Goal: Task Accomplishment & Management: Manage account settings

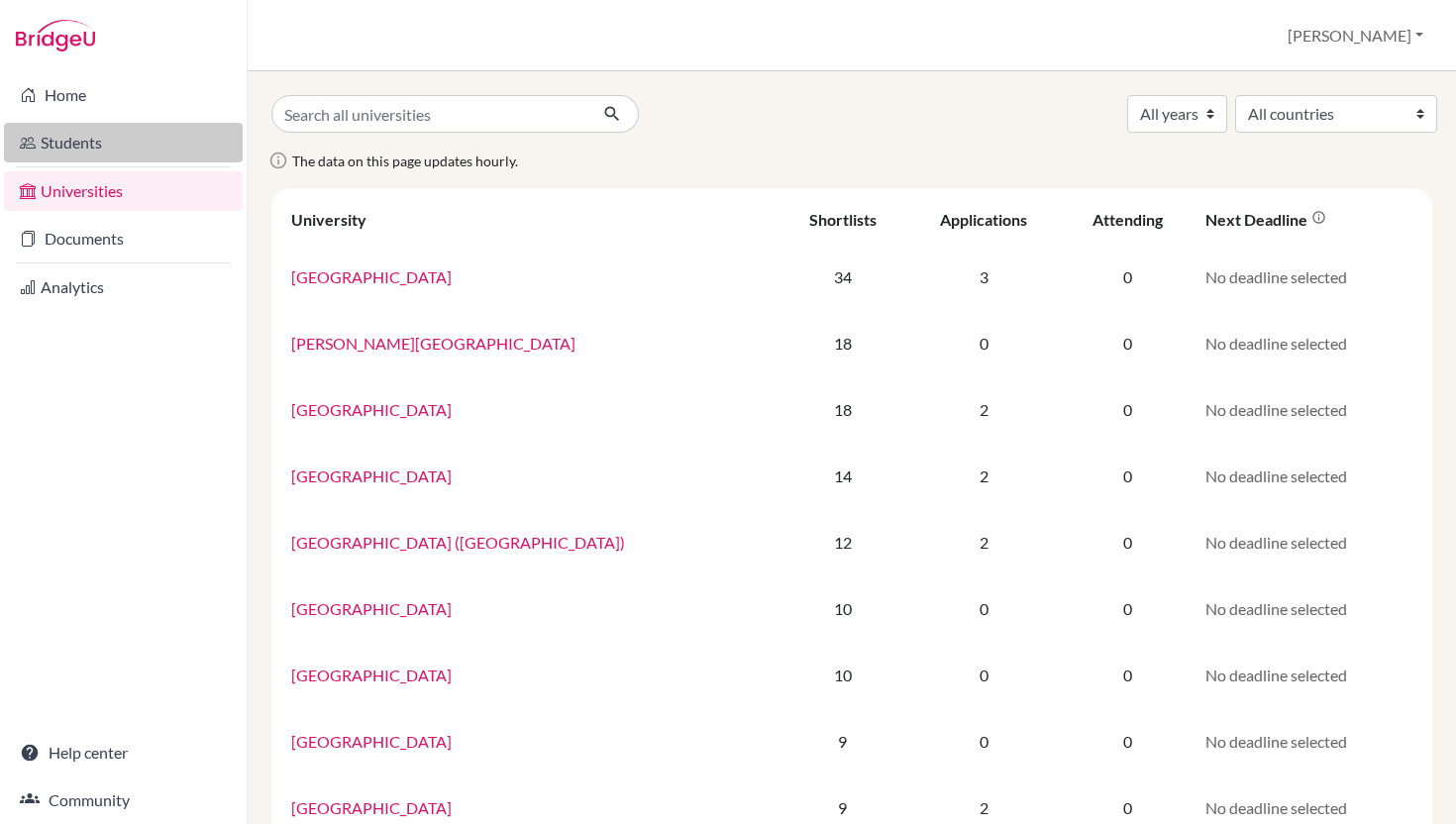
click at [92, 135] on link "Students" at bounding box center [123, 143] width 239 height 40
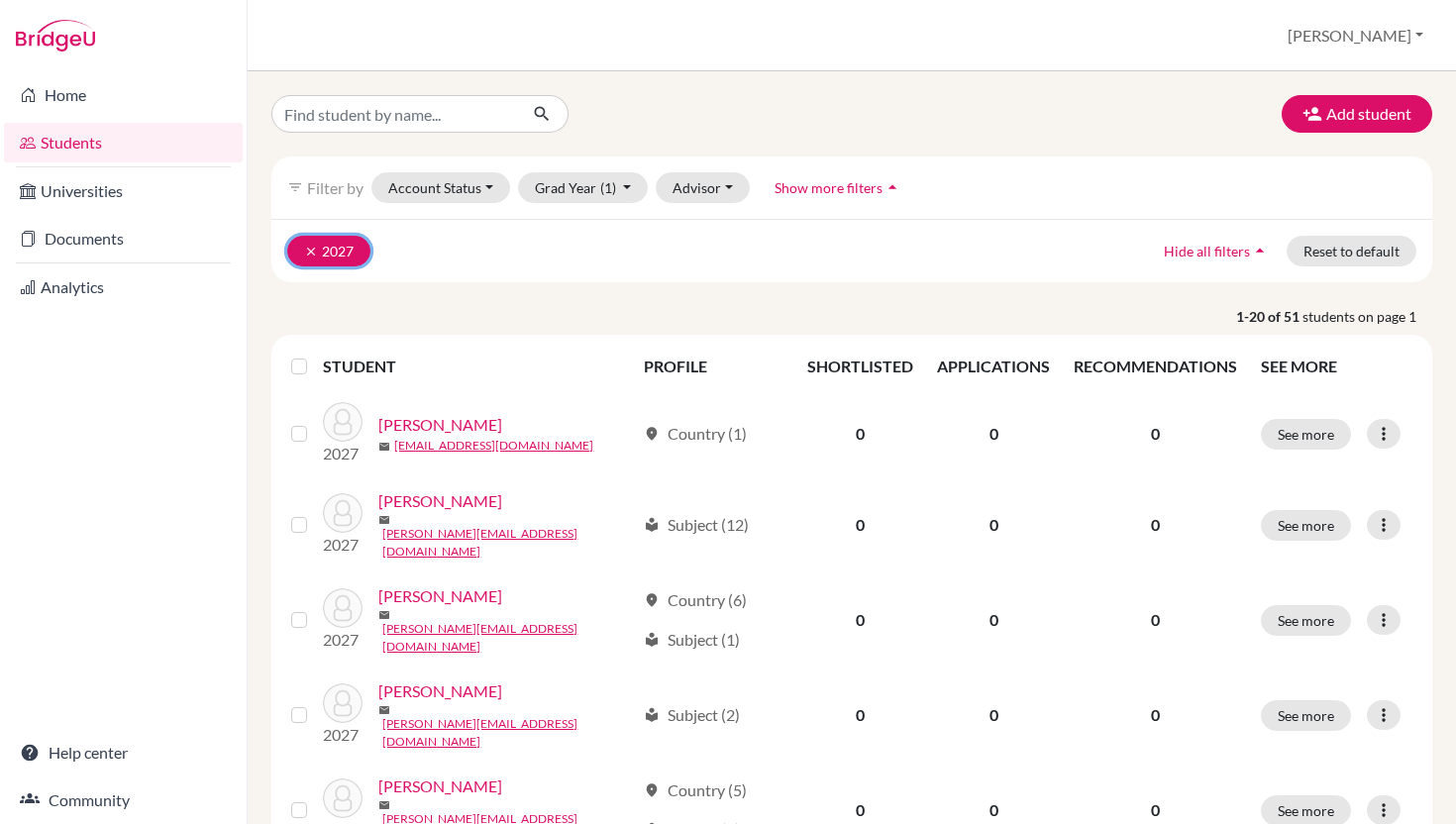
click at [318, 258] on icon "clear" at bounding box center [311, 251] width 14 height 14
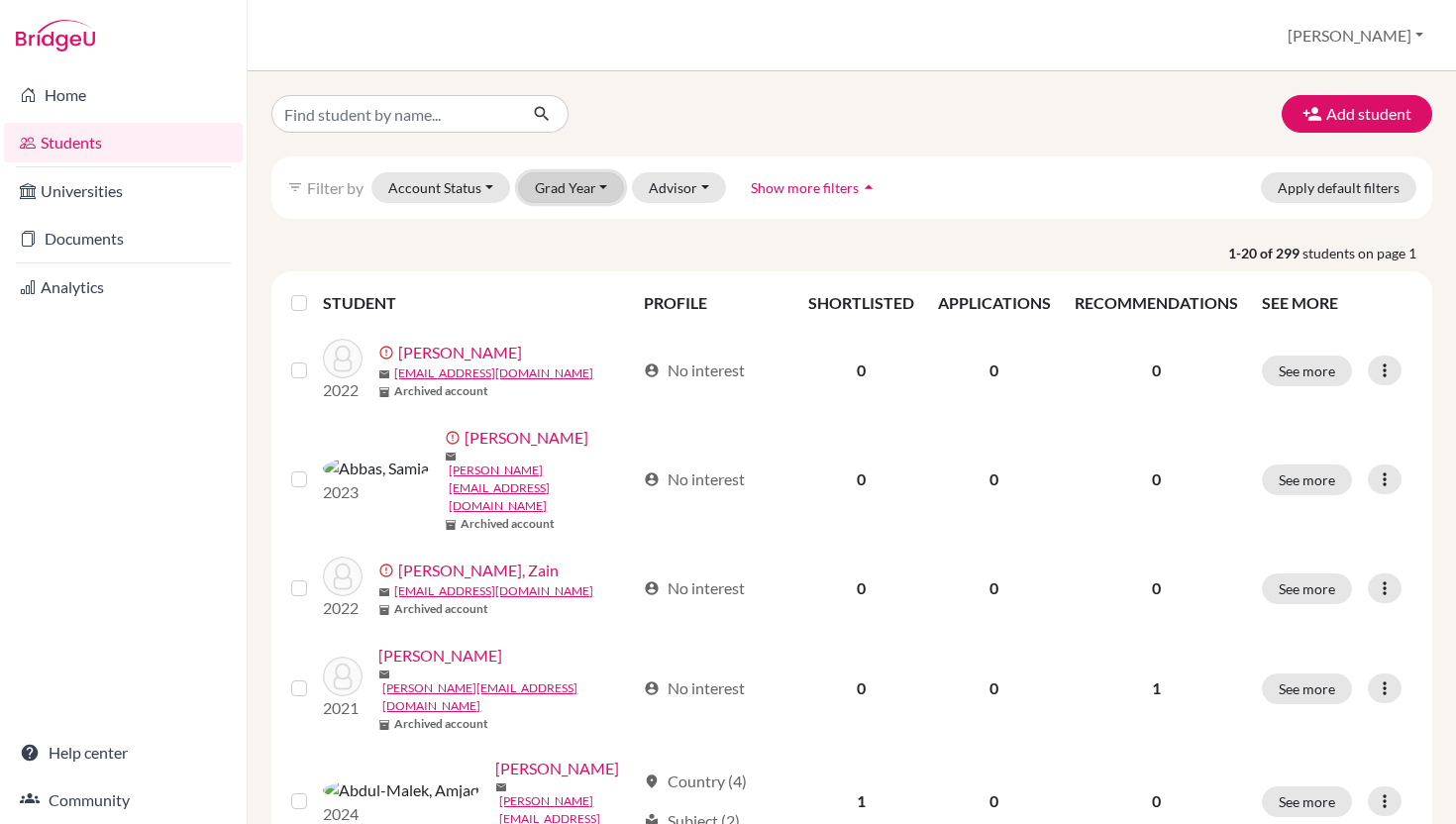
click at [625, 202] on button "Grad Year" at bounding box center [571, 188] width 107 height 31
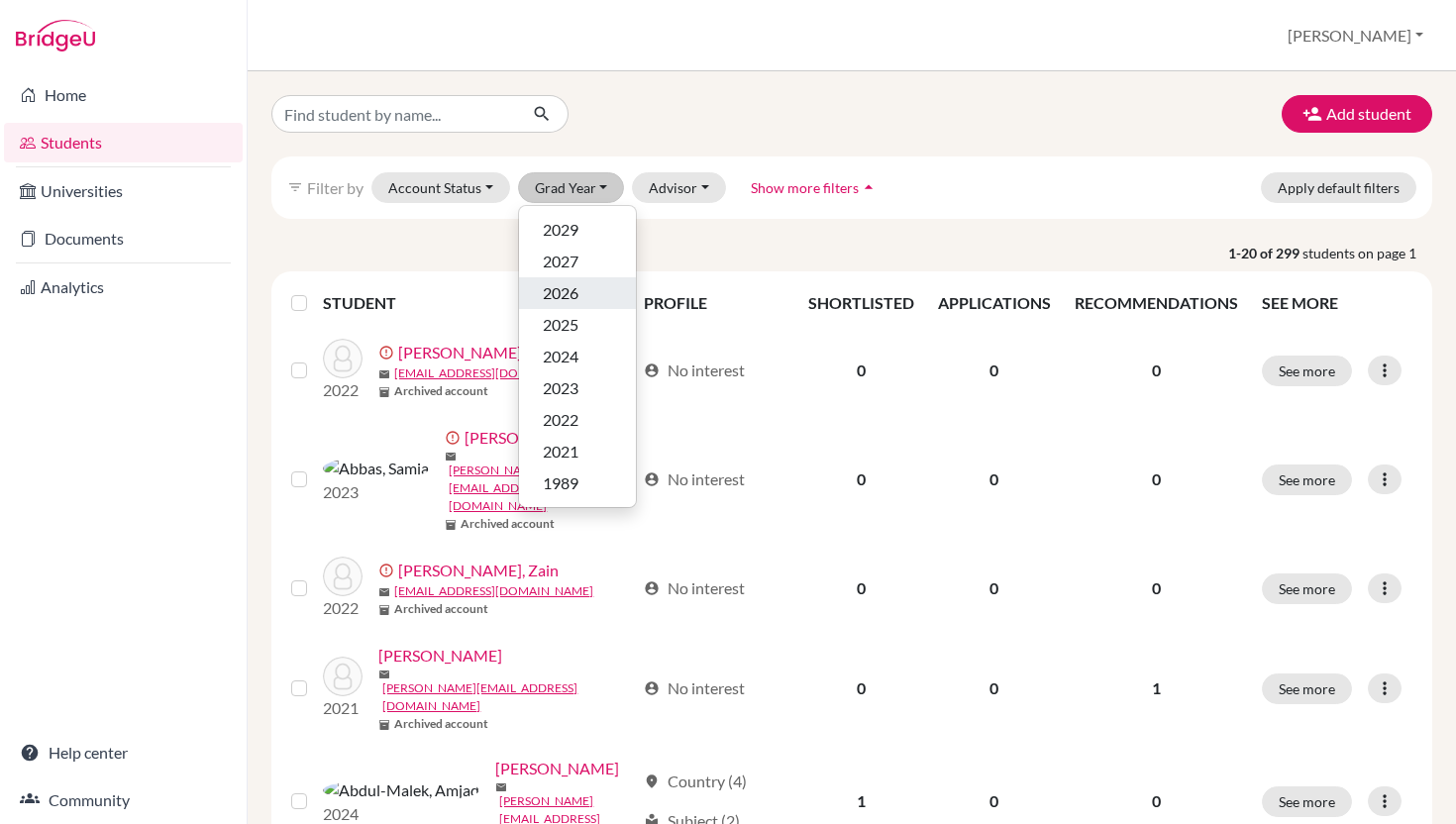
click at [579, 305] on span "2026" at bounding box center [561, 293] width 36 height 24
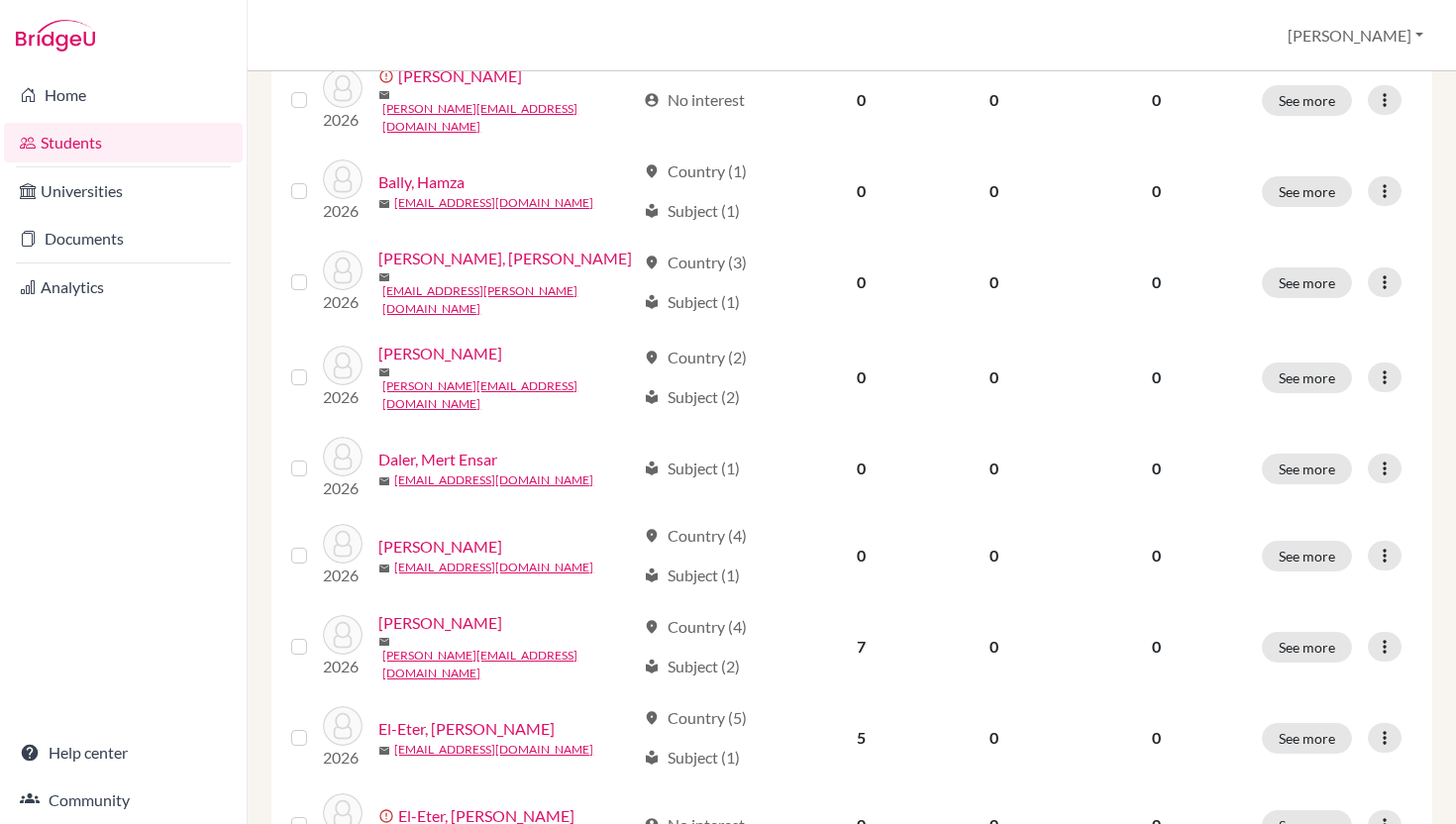
scroll to position [1194, 0]
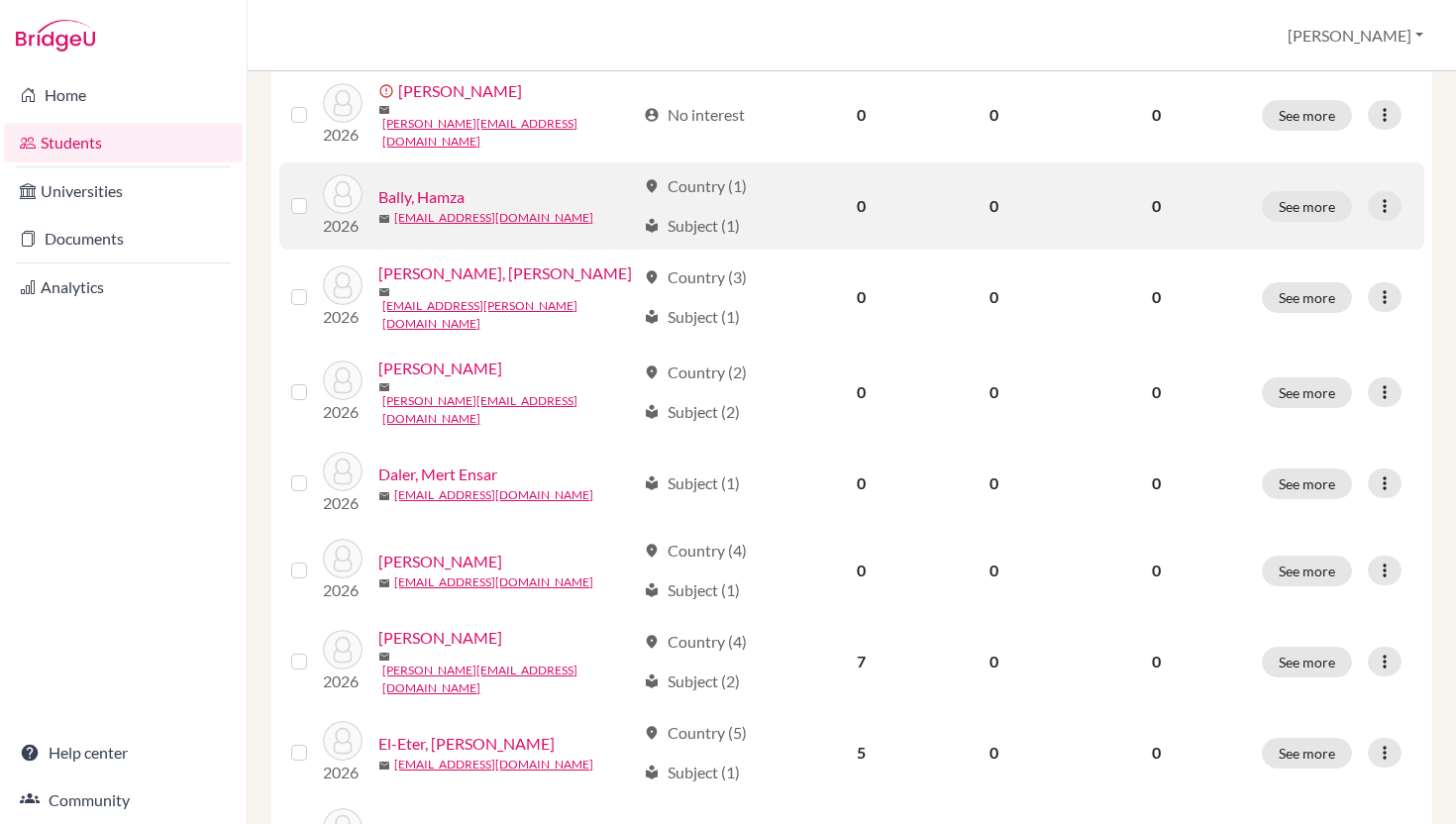
click at [464, 208] on link "Bally, Hamza" at bounding box center [421, 198] width 86 height 24
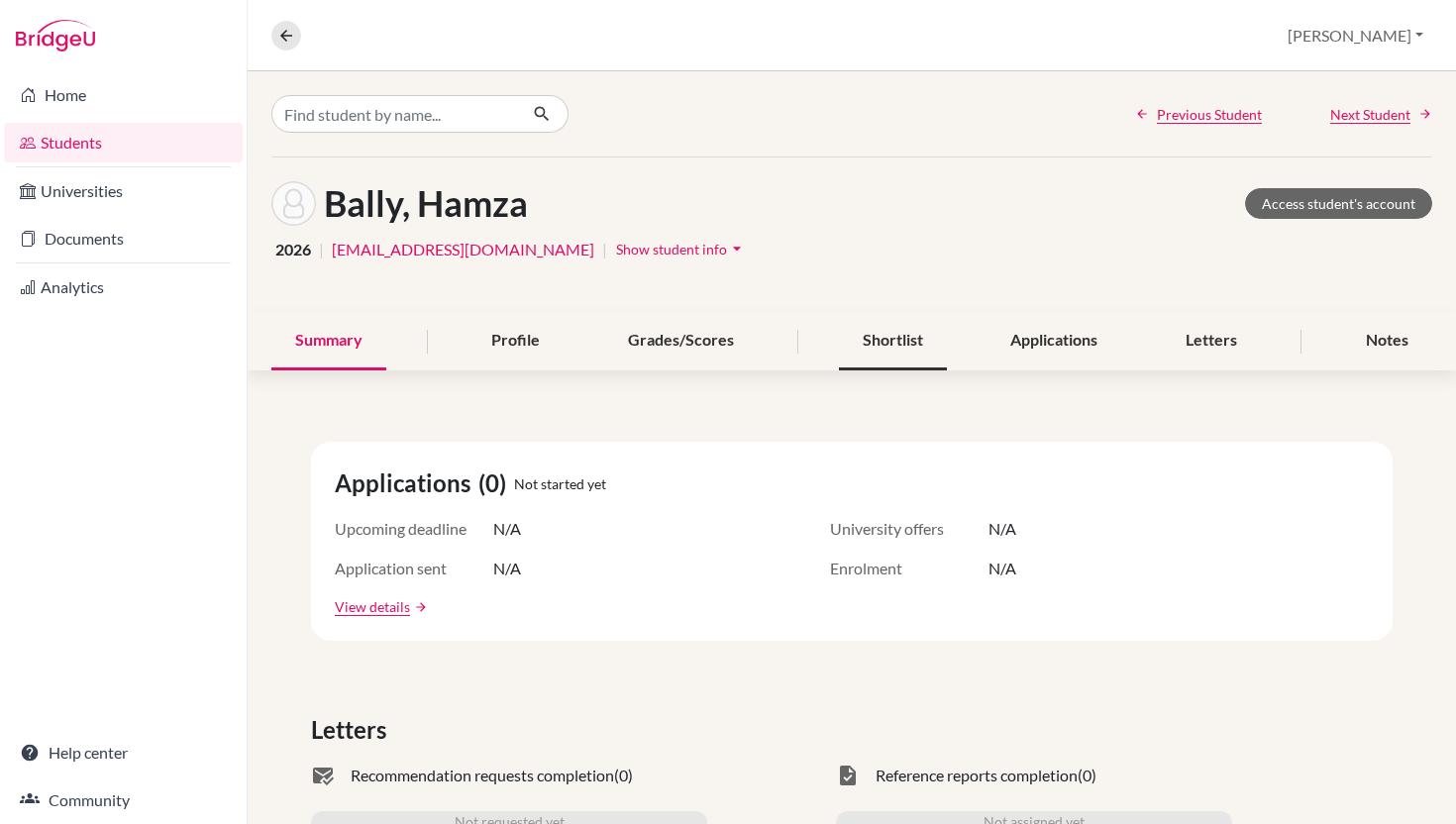
click at [898, 370] on div "Shortlist" at bounding box center [893, 341] width 108 height 59
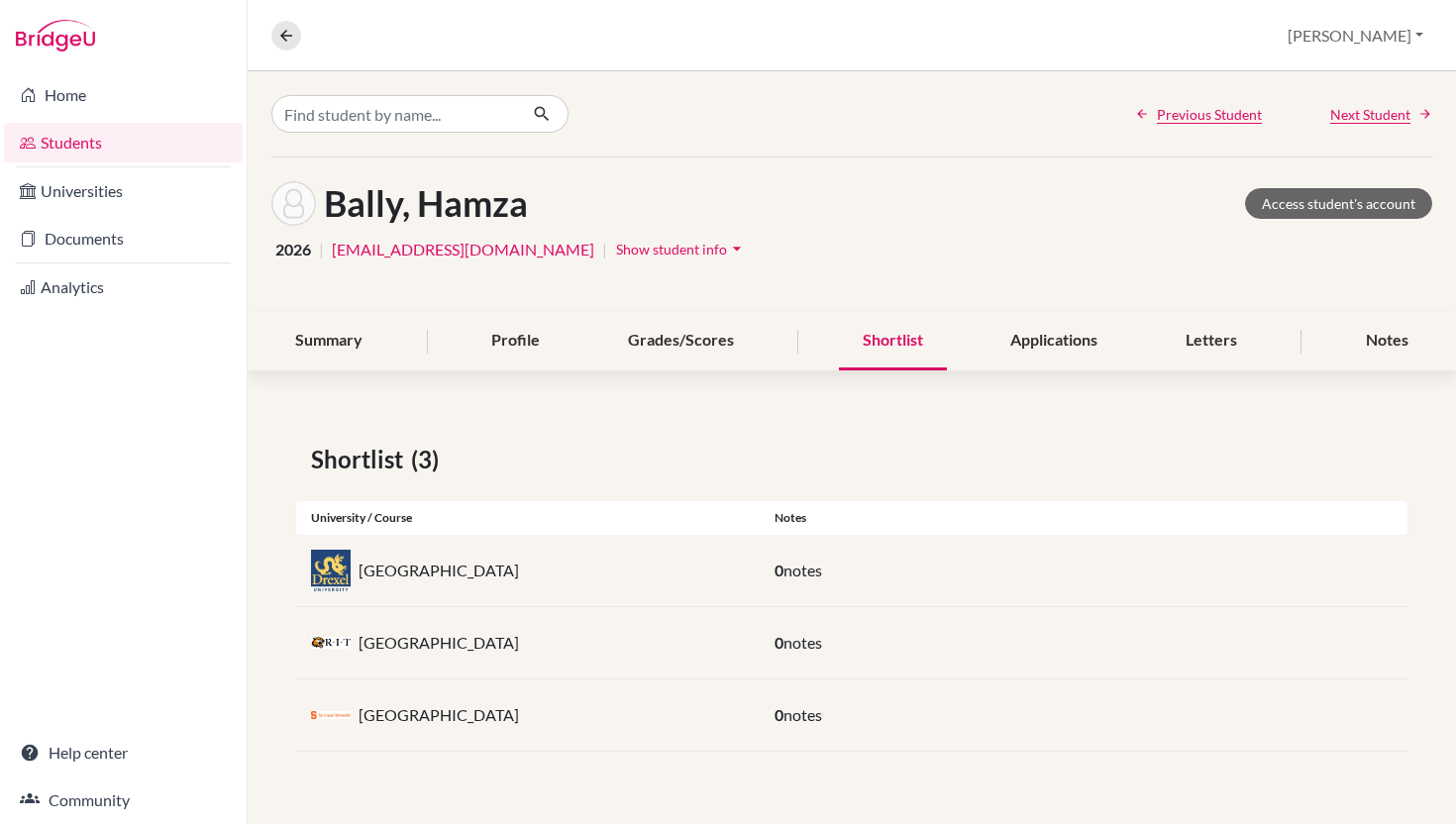
scroll to position [48, 0]
click at [661, 334] on div "Grades/Scores" at bounding box center [681, 341] width 154 height 59
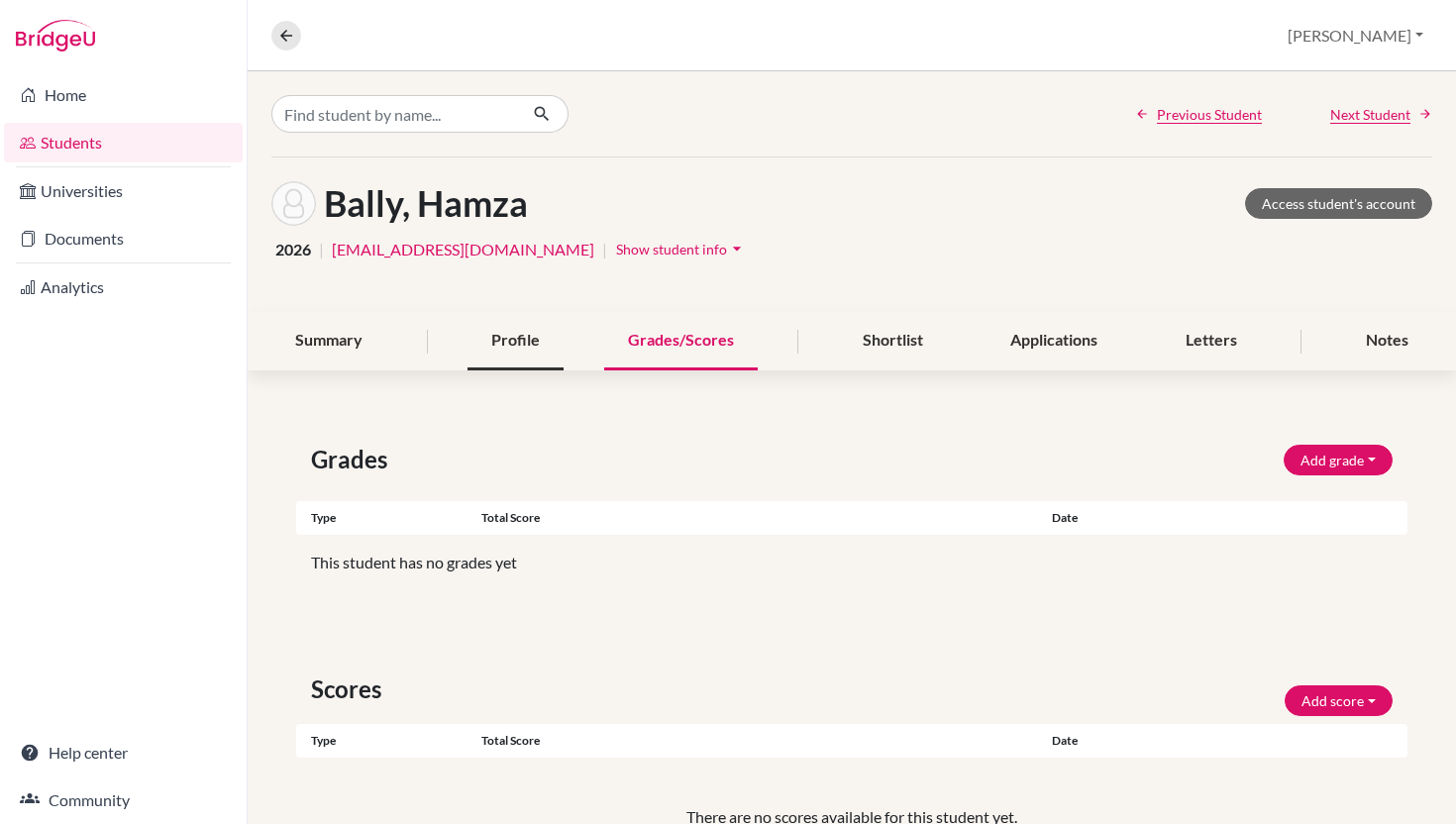
click at [510, 370] on div "Profile" at bounding box center [515, 341] width 96 height 59
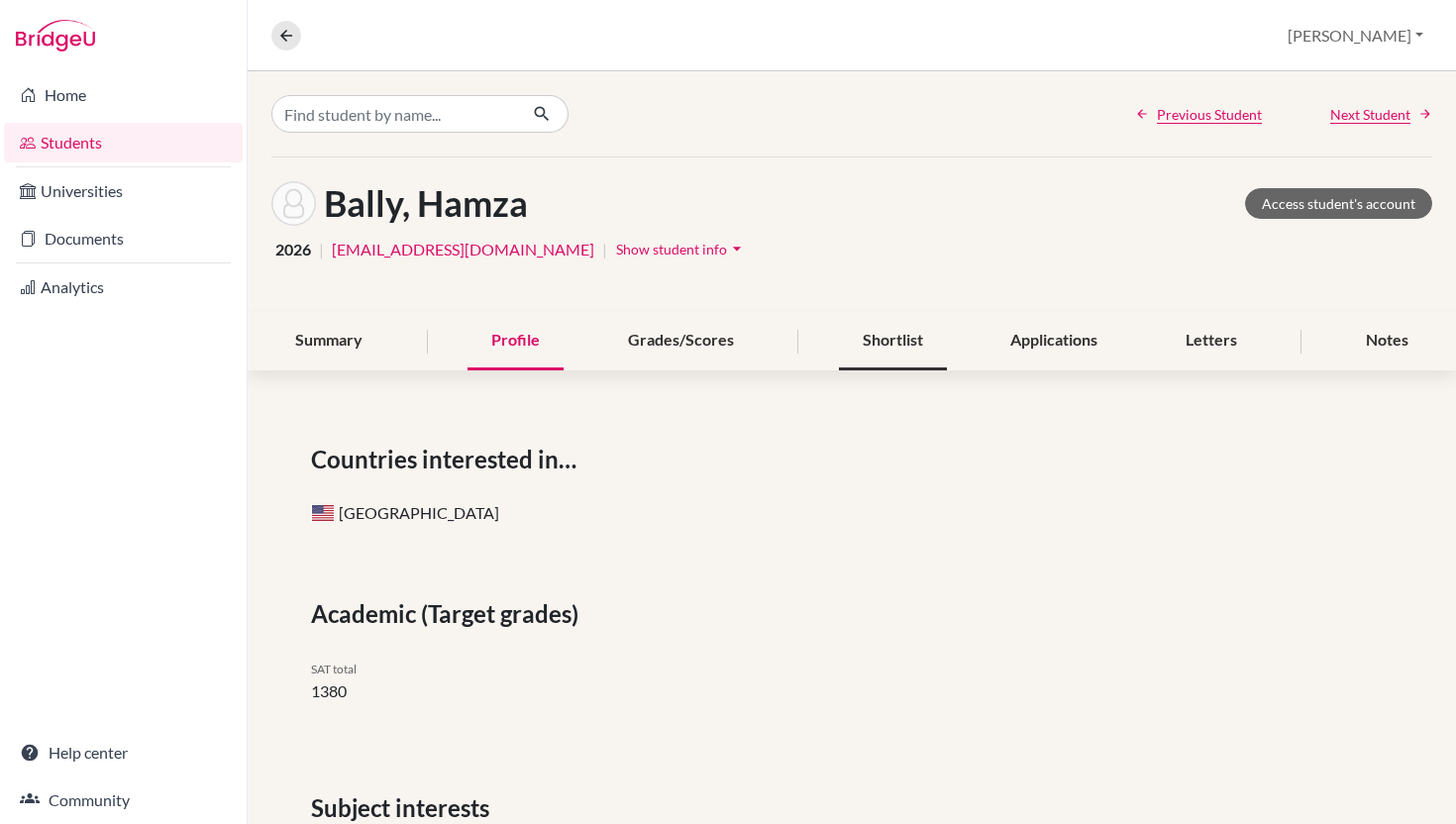
click at [882, 370] on div "Shortlist" at bounding box center [893, 341] width 108 height 59
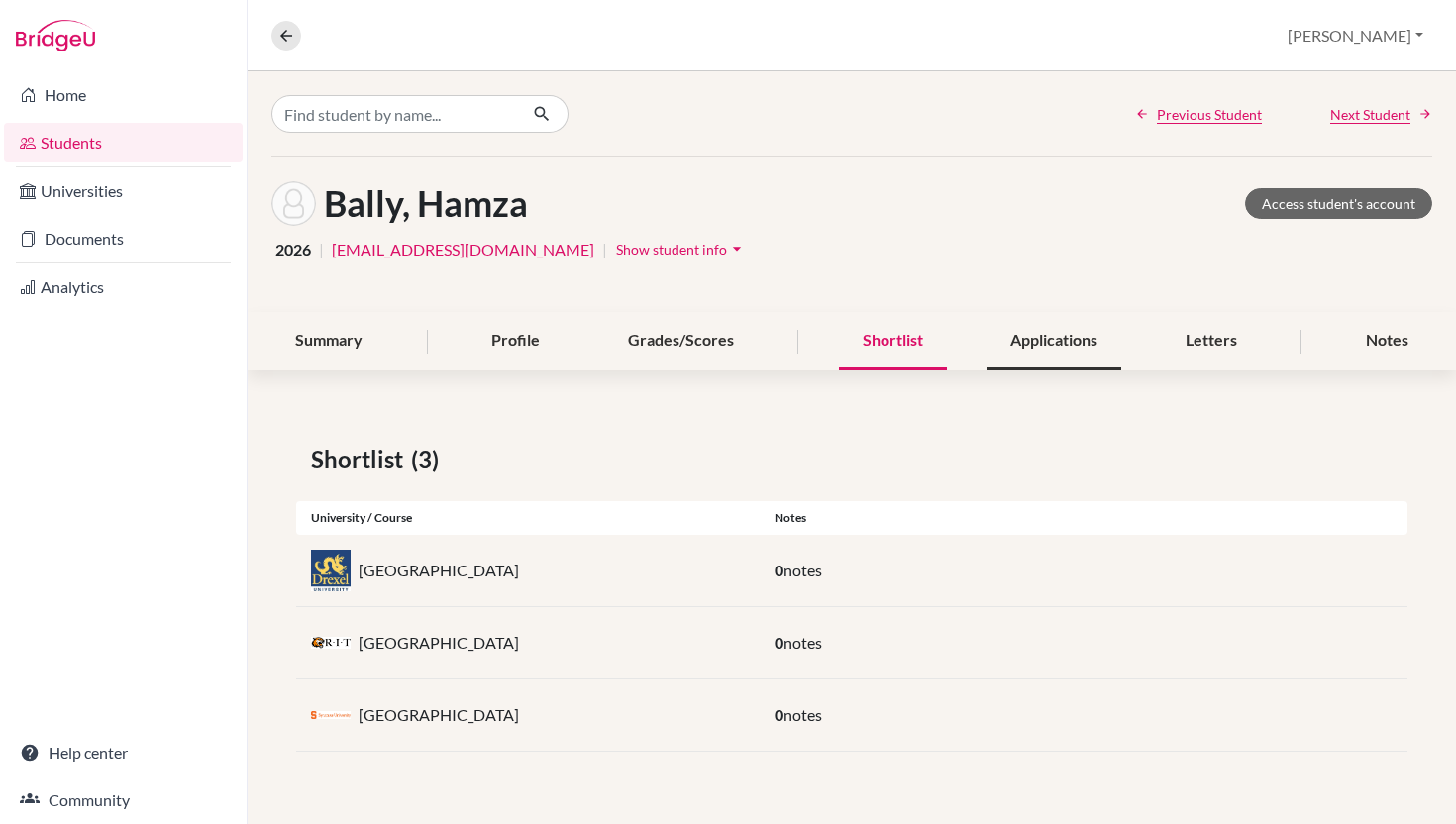
click at [1052, 370] on div "Applications" at bounding box center [1053, 341] width 135 height 59
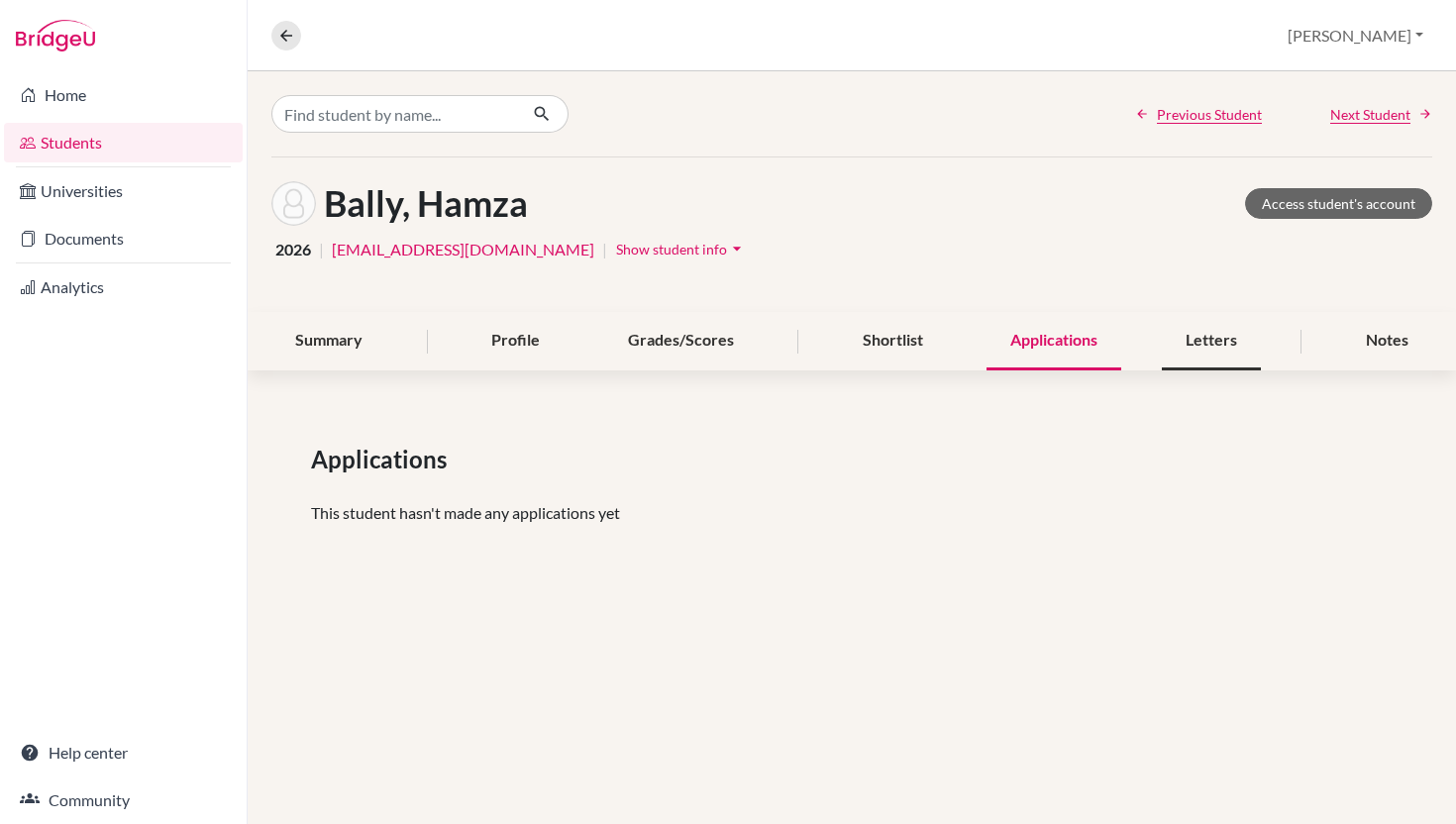
click at [1212, 370] on div "Letters" at bounding box center [1211, 341] width 99 height 59
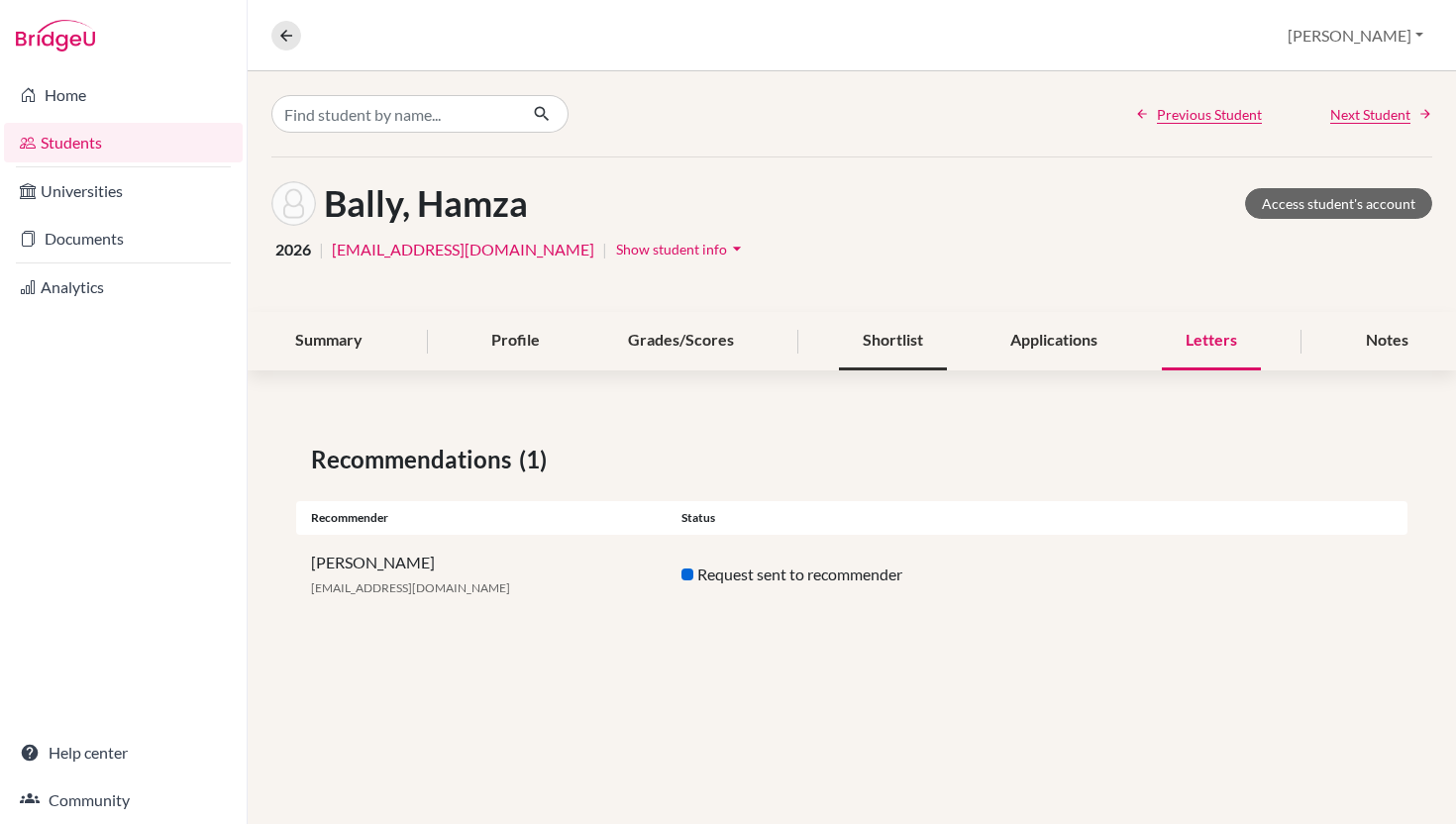
click at [869, 370] on div "Shortlist" at bounding box center [893, 341] width 108 height 59
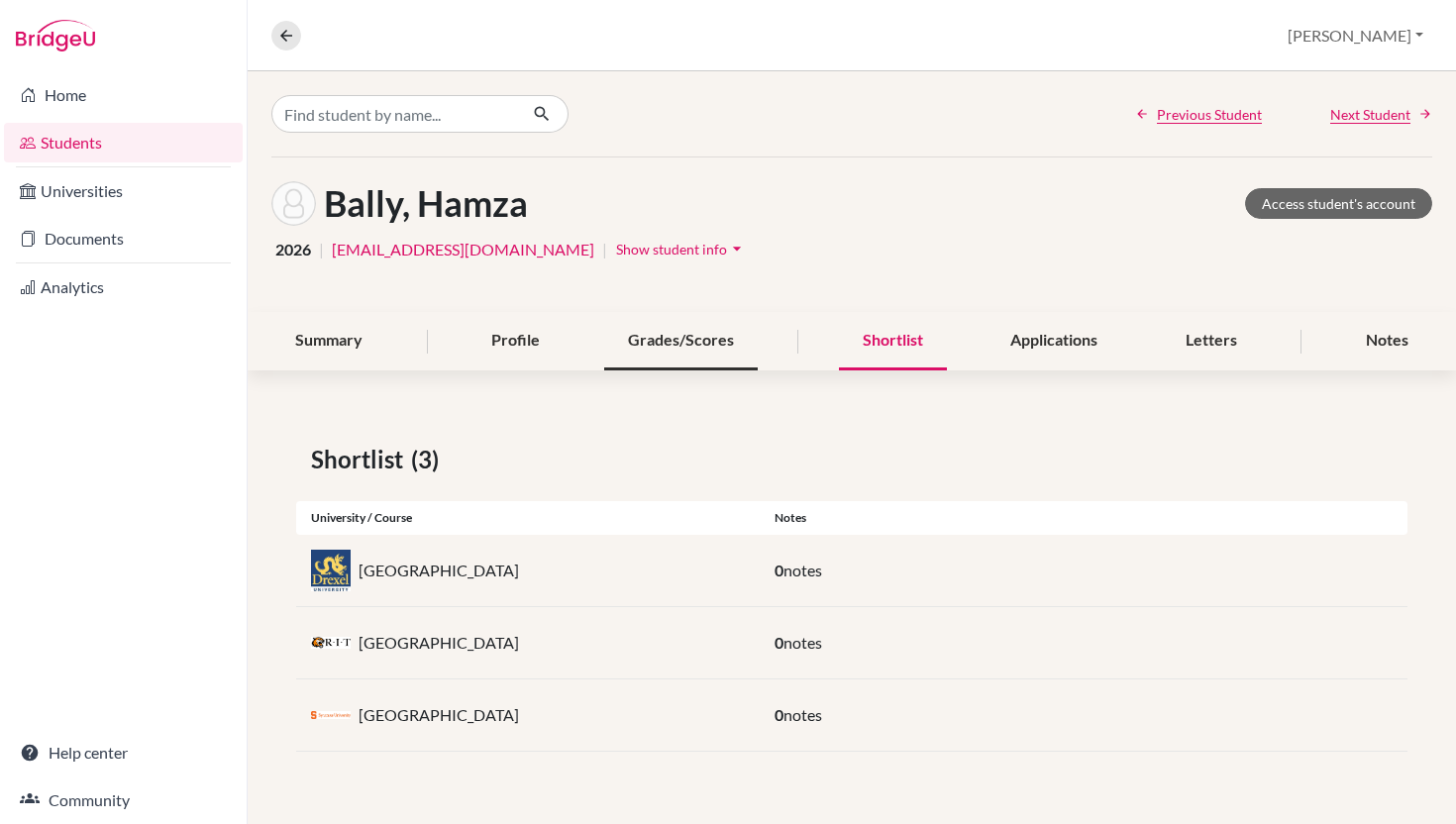
click at [688, 370] on div "Grades/Scores" at bounding box center [681, 341] width 154 height 59
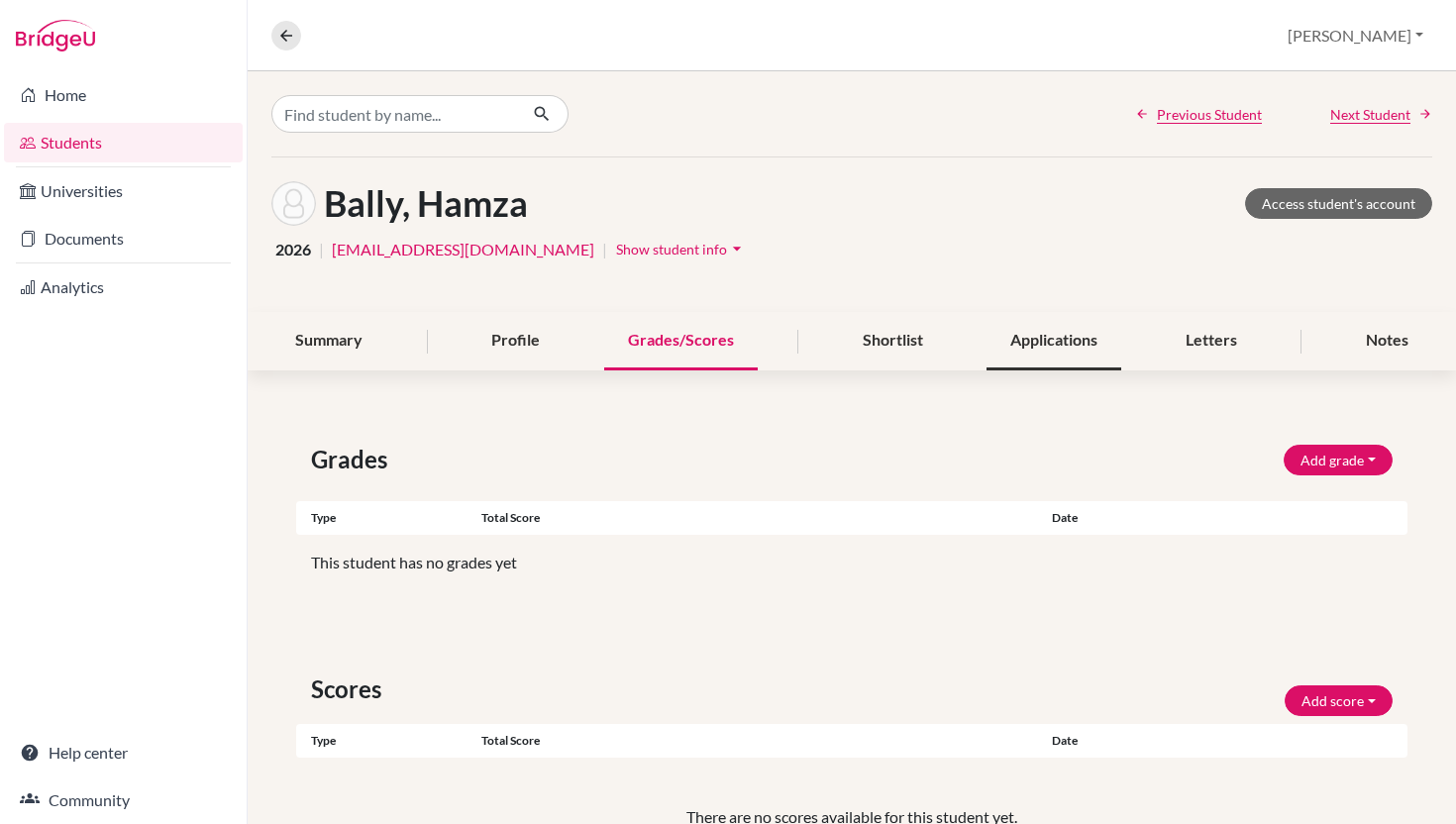
click at [1037, 370] on div "Applications" at bounding box center [1053, 341] width 135 height 59
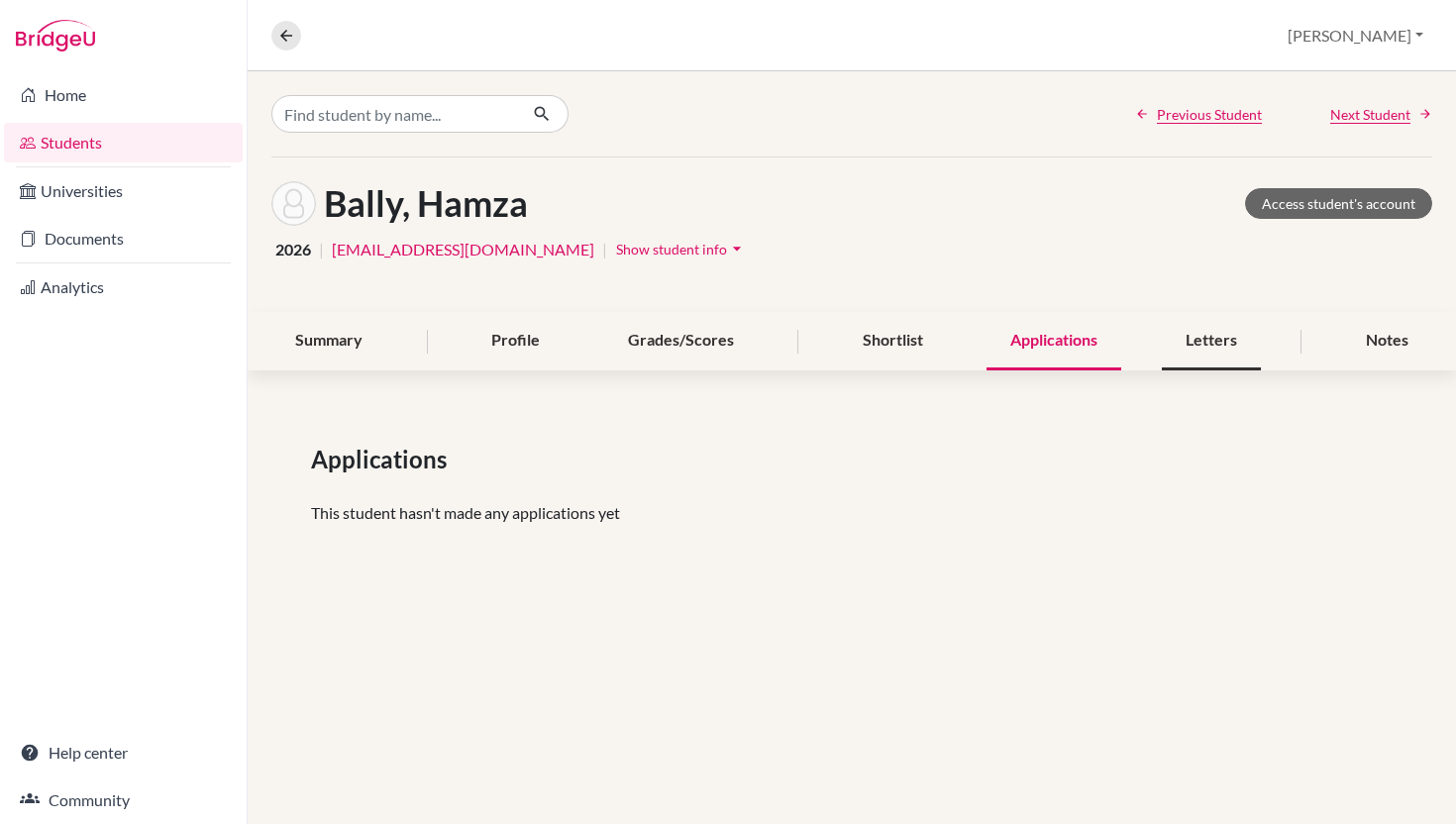
click at [1228, 370] on div "Letters" at bounding box center [1211, 341] width 99 height 59
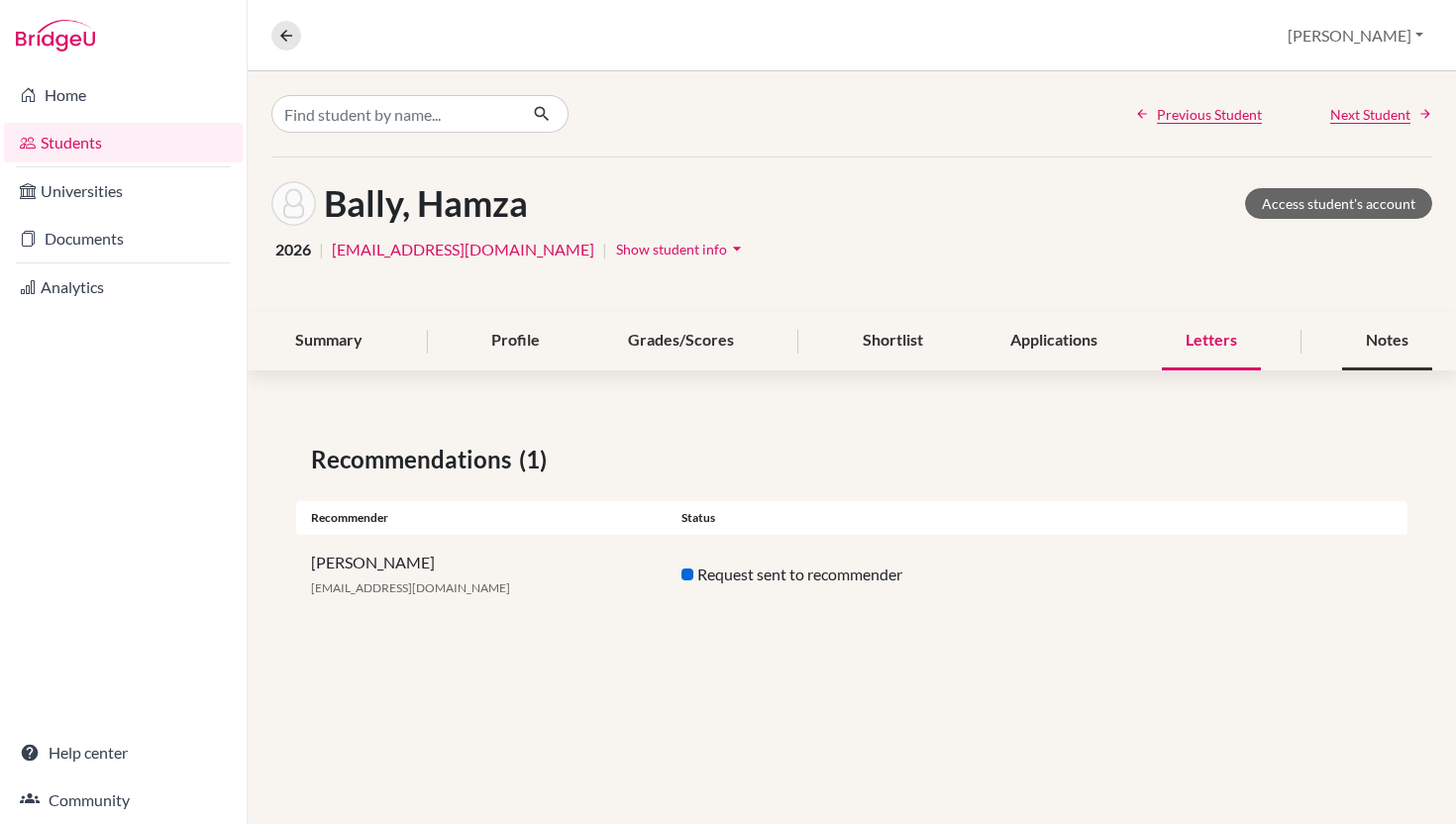
click at [1391, 370] on div "Notes" at bounding box center [1387, 341] width 90 height 59
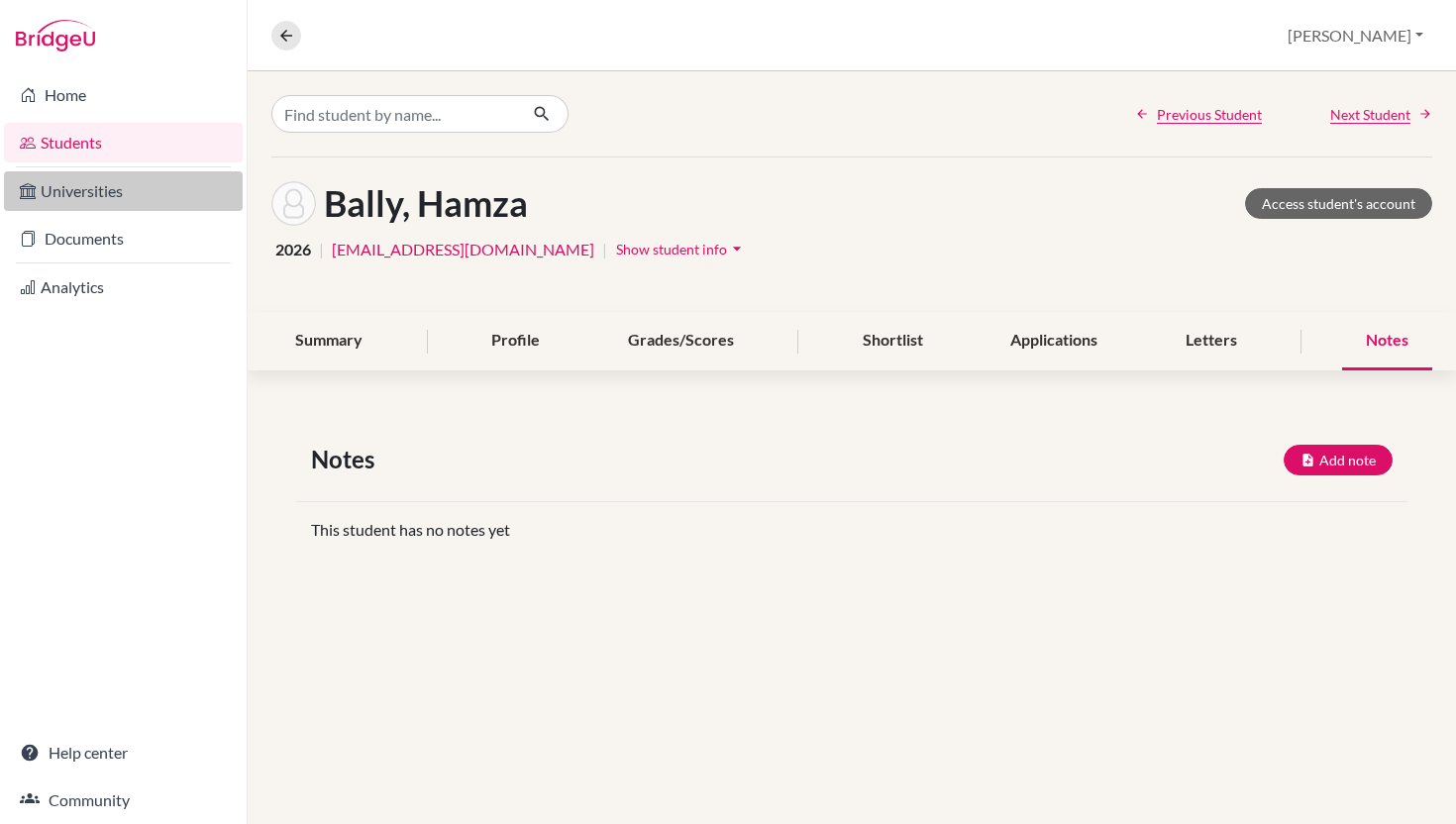
click at [130, 199] on link "Universities" at bounding box center [123, 192] width 239 height 40
